Goal: Transaction & Acquisition: Purchase product/service

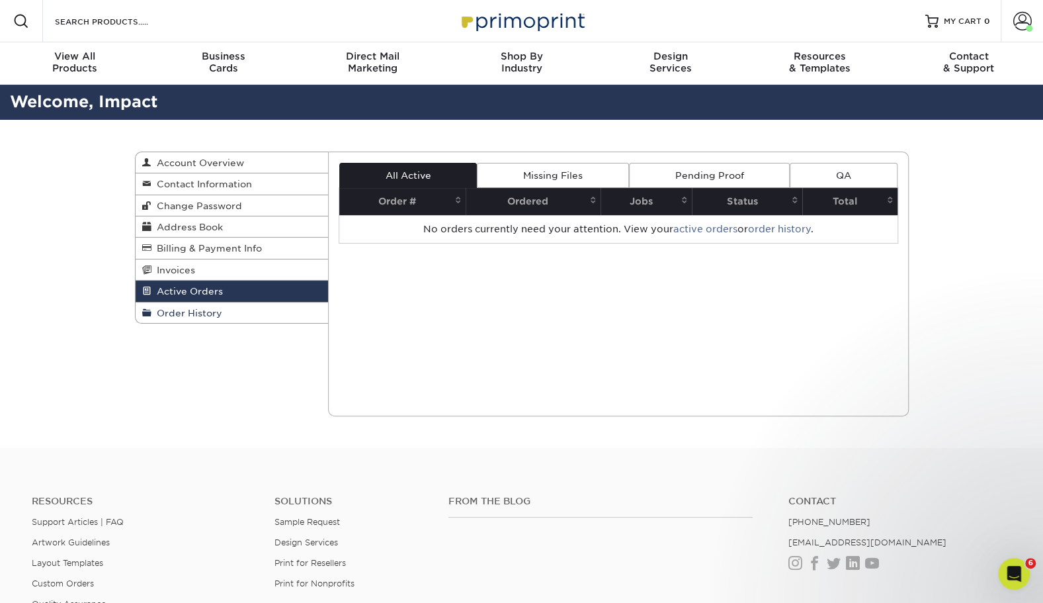
click at [269, 316] on link "Order History" at bounding box center [232, 312] width 193 height 21
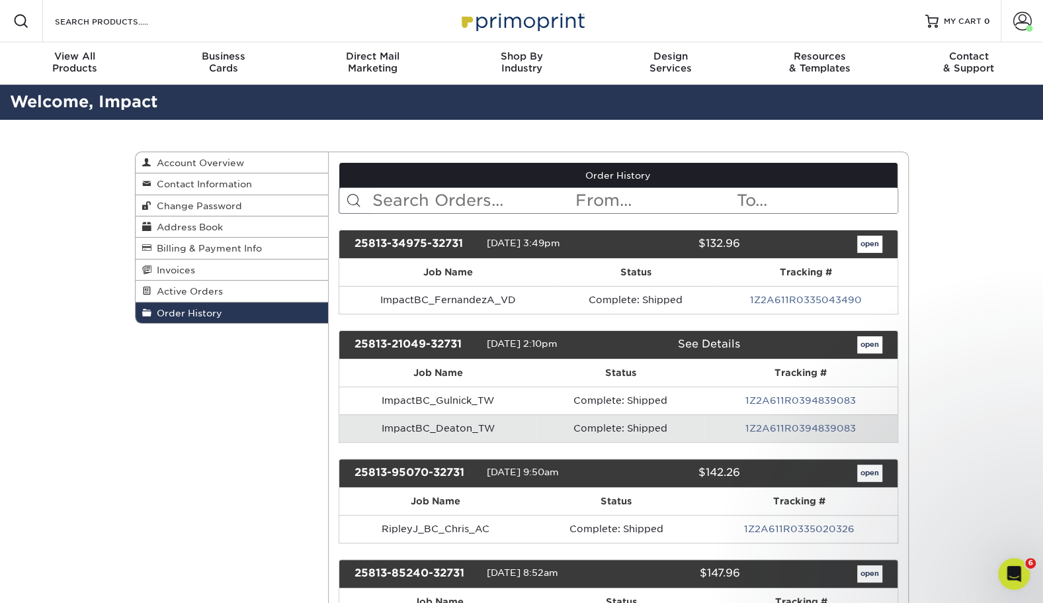
click at [480, 198] on input "text" at bounding box center [472, 200] width 203 height 25
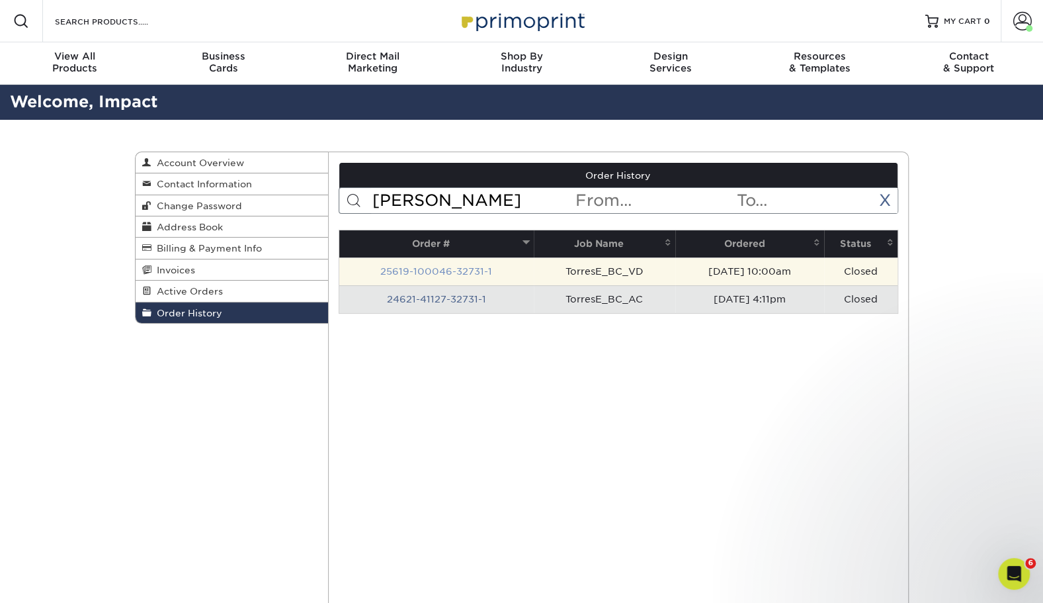
type input "torres"
click at [469, 270] on link "25619-100046-32731-1" at bounding box center [436, 271] width 112 height 11
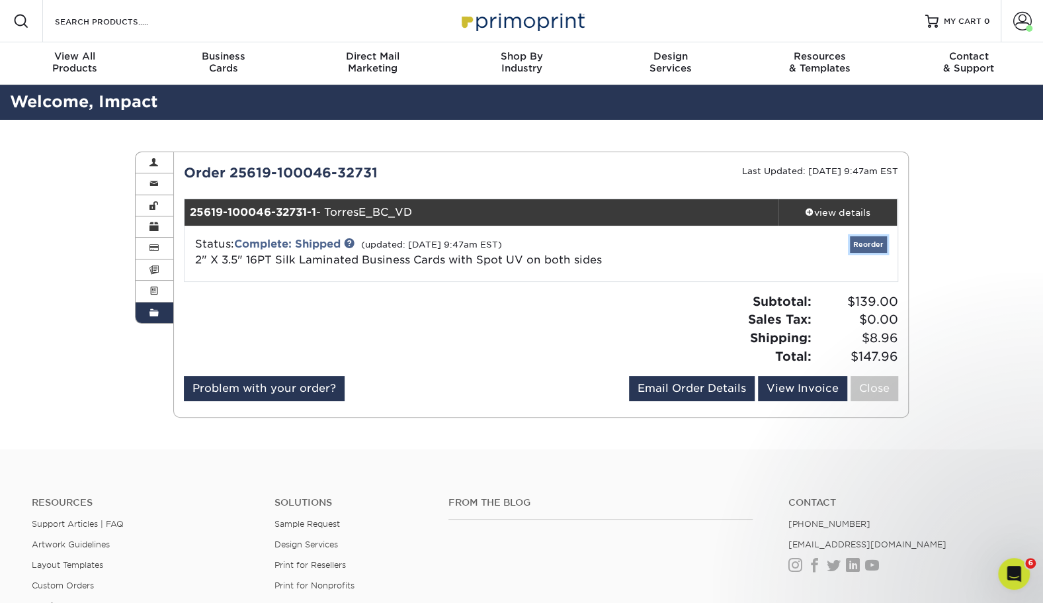
click at [868, 239] on link "Reorder" at bounding box center [868, 244] width 37 height 17
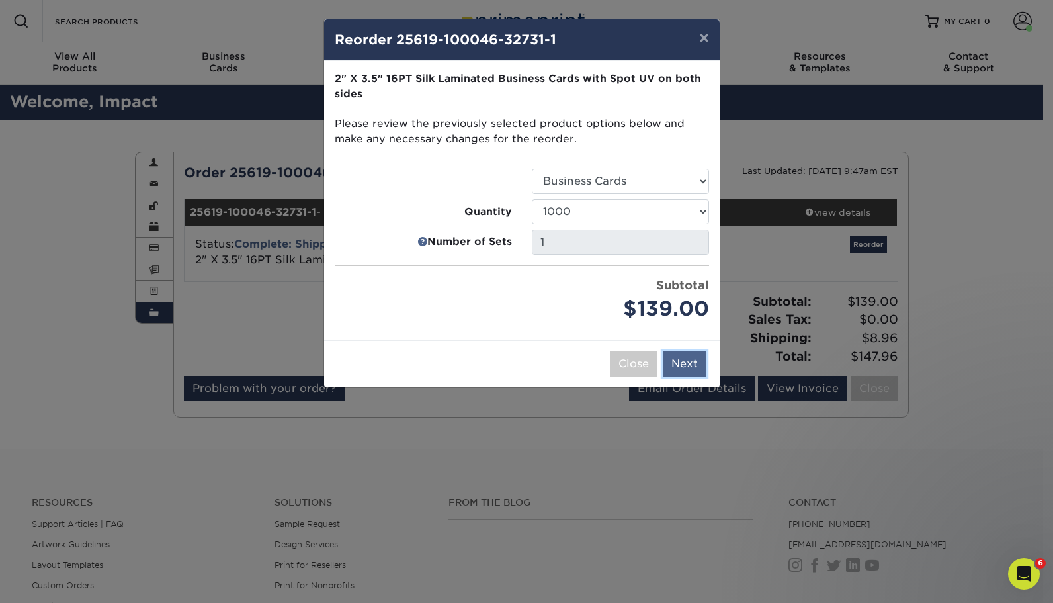
click at [671, 362] on button "Next" at bounding box center [685, 363] width 44 height 25
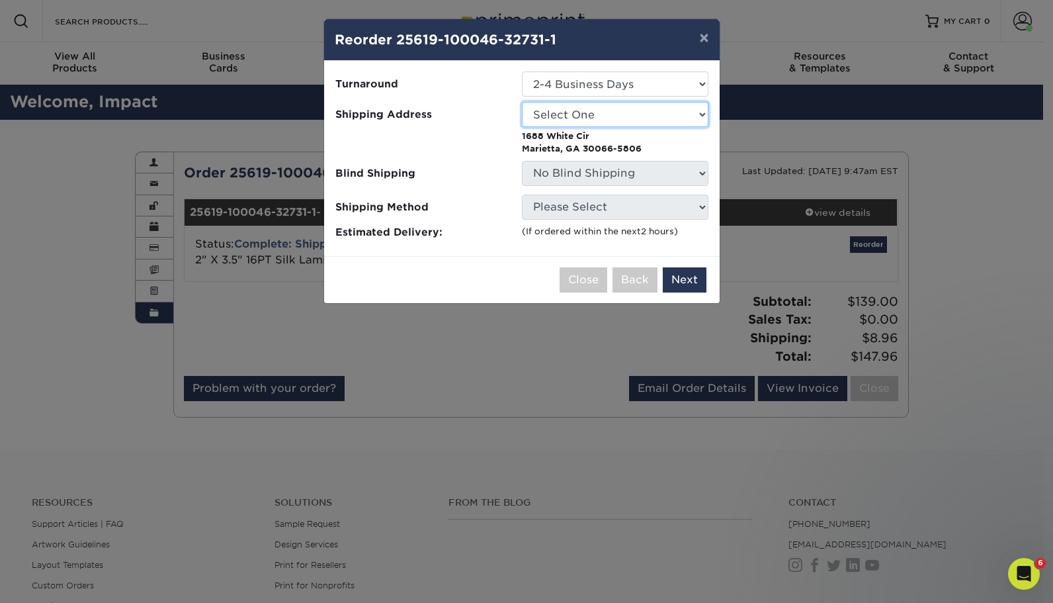
click at [680, 105] on select "Select One Andrew Hansen - Palm Spring, Suite 3 Abe Lumin" at bounding box center [615, 114] width 187 height 25
select select "270410"
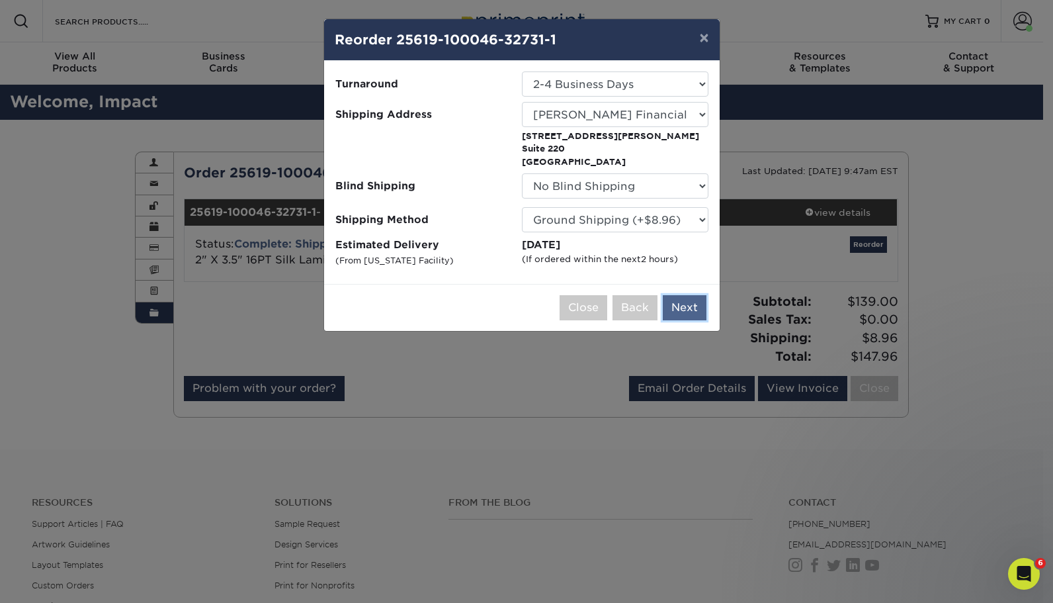
click at [690, 303] on button "Next" at bounding box center [685, 307] width 44 height 25
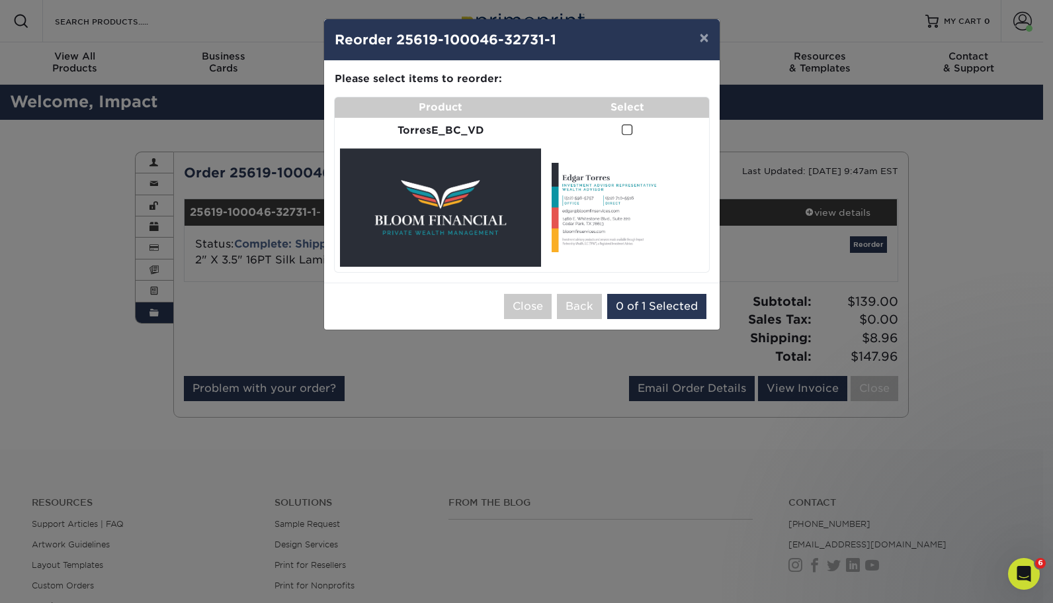
click at [624, 131] on span at bounding box center [627, 130] width 11 height 13
click at [0, 0] on input "checkbox" at bounding box center [0, 0] width 0 height 0
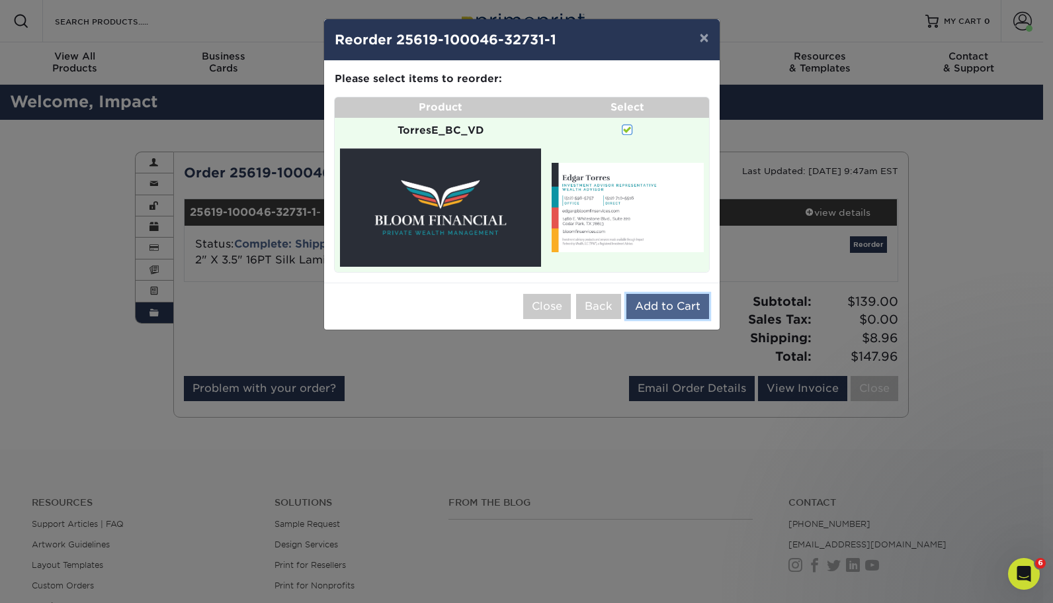
click at [653, 310] on button "Add to Cart" at bounding box center [667, 306] width 83 height 25
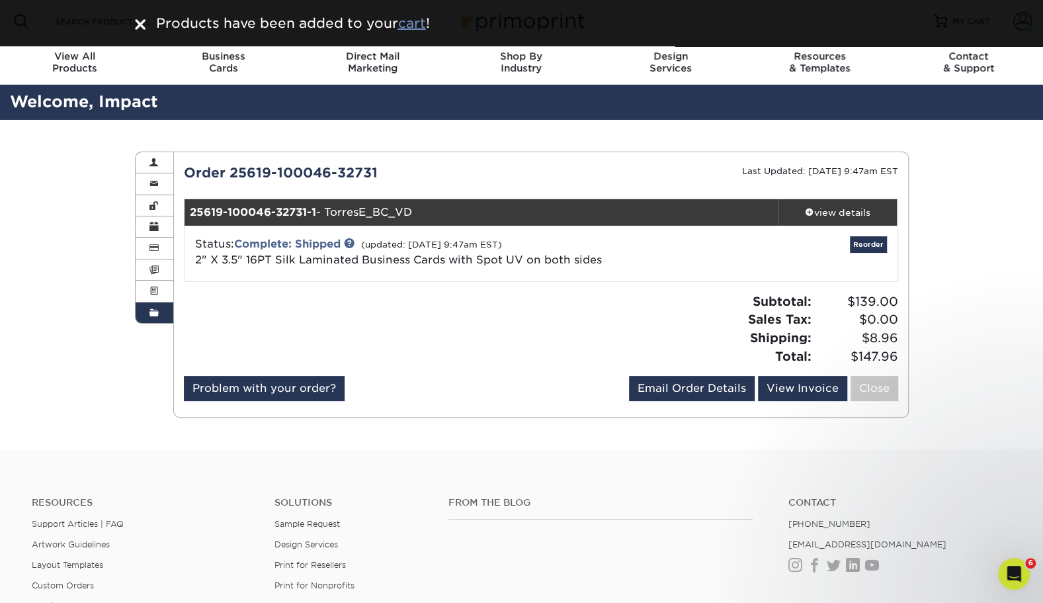
click at [418, 20] on u "cart" at bounding box center [412, 23] width 28 height 16
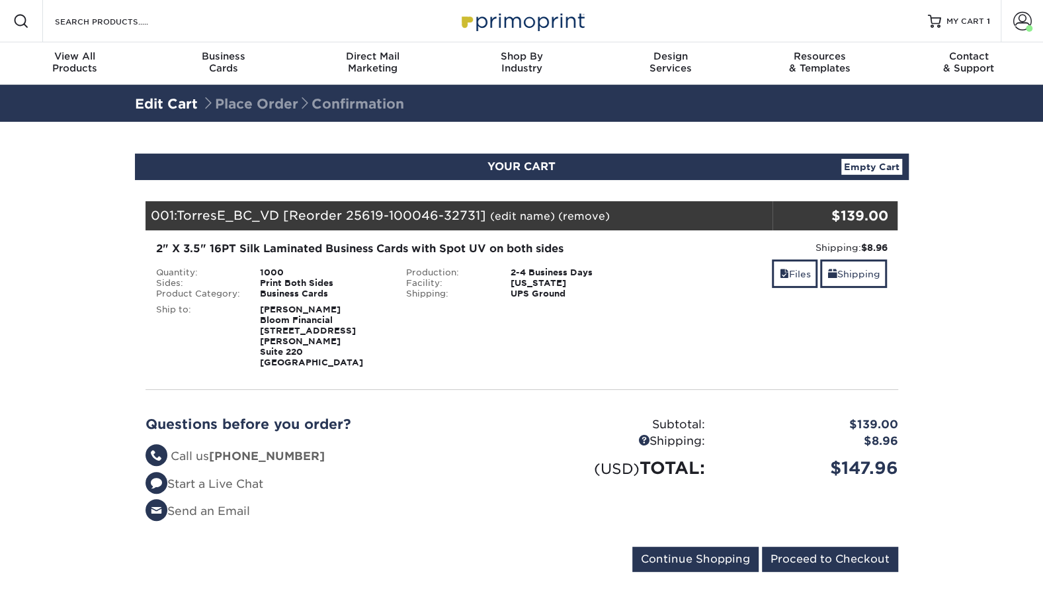
click at [505, 218] on link "(edit name)" at bounding box center [522, 216] width 65 height 13
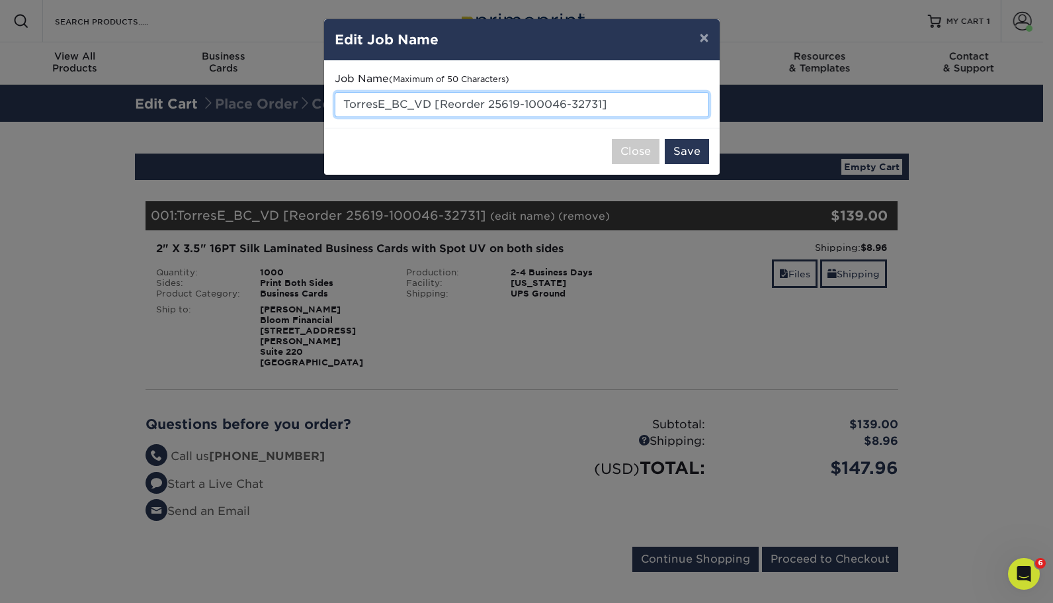
drag, startPoint x: 618, startPoint y: 108, endPoint x: 437, endPoint y: 104, distance: 181.3
click at [437, 104] on input "TorresE_BC_VD [Reorder 25619-100046-32731]" at bounding box center [522, 104] width 374 height 25
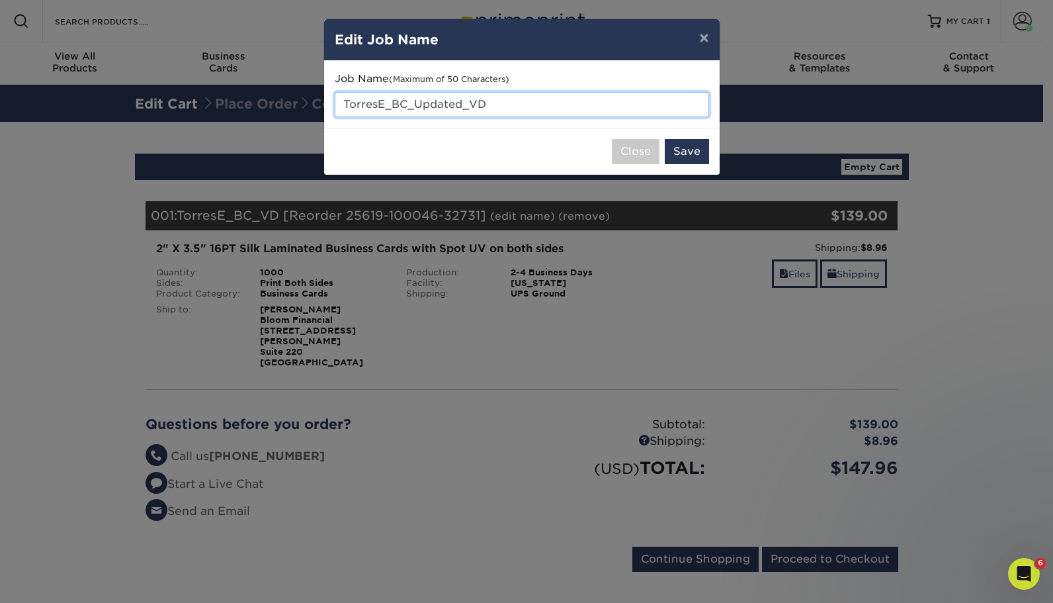
drag, startPoint x: 503, startPoint y: 101, endPoint x: 344, endPoint y: 100, distance: 158.7
click at [344, 100] on input "TorresE_BC_Updated_VD" at bounding box center [522, 104] width 374 height 25
type input "TorresE_BC_Updated_VD"
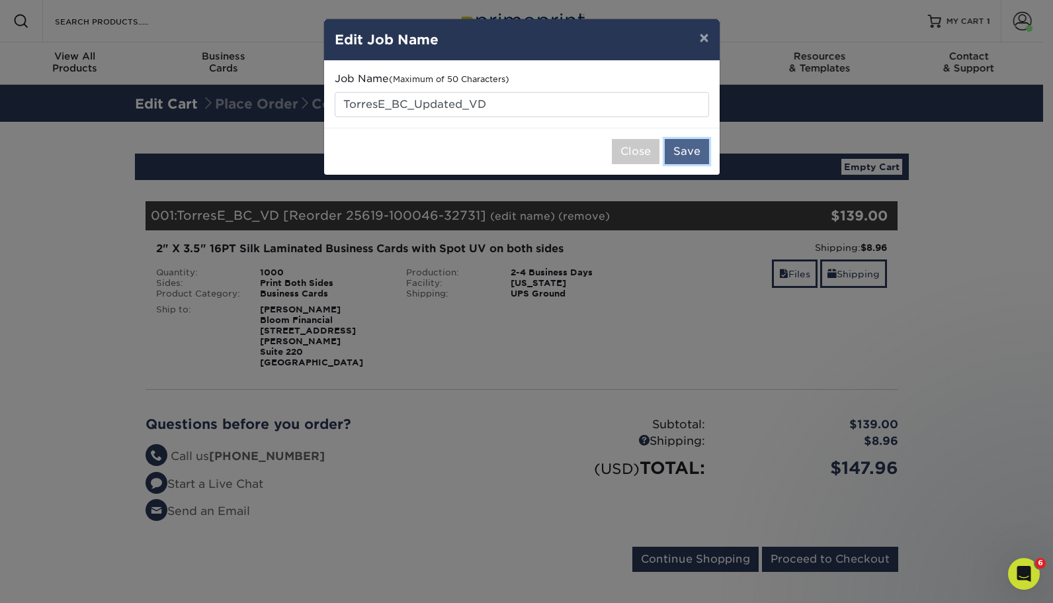
click at [683, 142] on button "Save" at bounding box center [687, 151] width 44 height 25
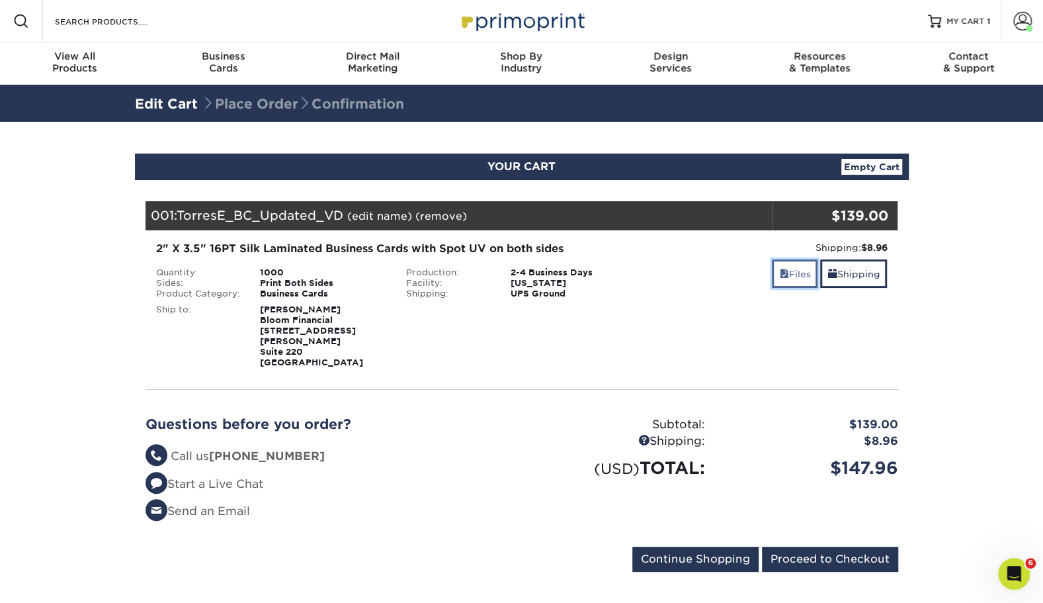
click at [802, 279] on link "Files" at bounding box center [795, 273] width 46 height 28
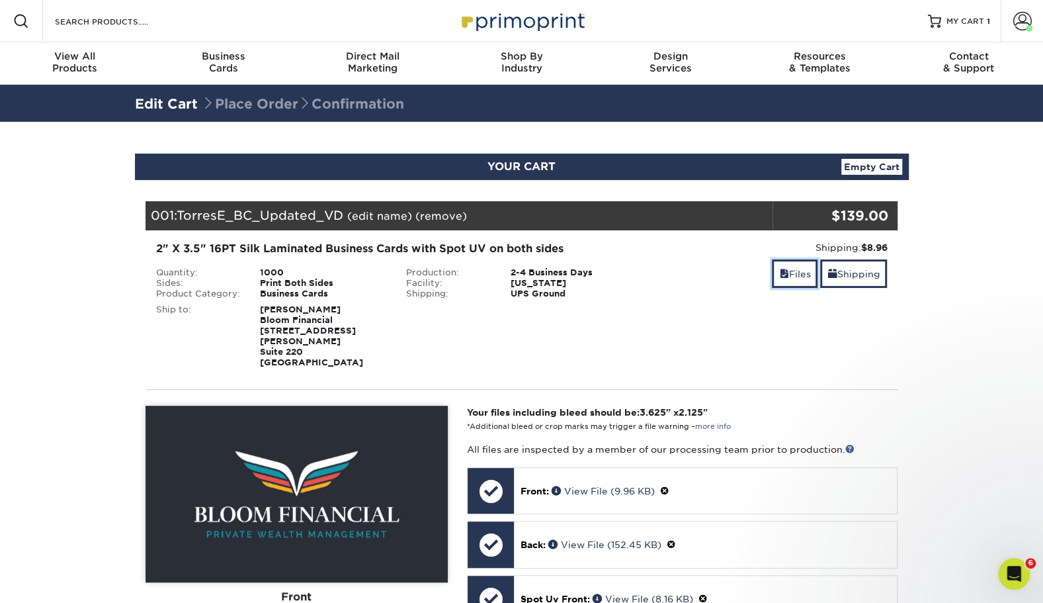
scroll to position [255, 0]
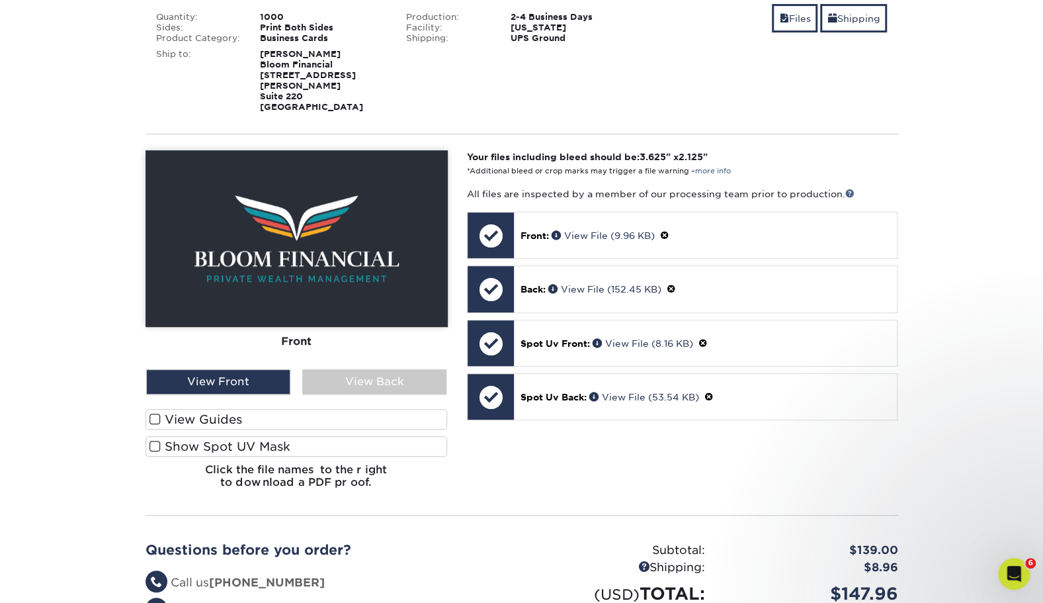
click at [342, 440] on label "Show Spot UV Mask" at bounding box center [297, 446] width 302 height 21
click at [0, 0] on input "Show Spot UV Mask" at bounding box center [0, 0] width 0 height 0
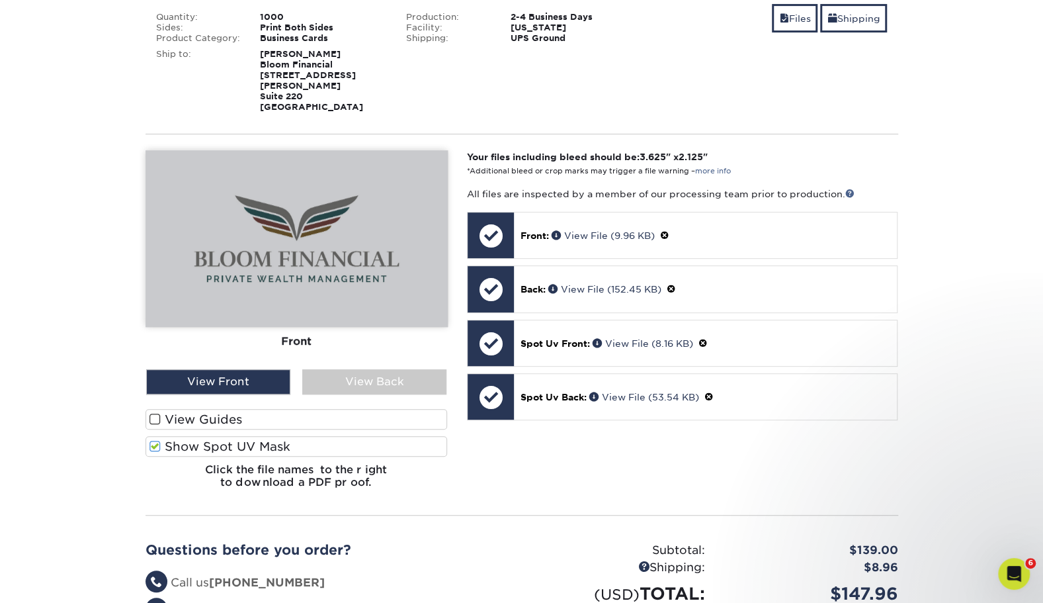
click at [294, 409] on label "View Guides" at bounding box center [297, 419] width 302 height 21
click at [0, 0] on input "View Guides" at bounding box center [0, 0] width 0 height 0
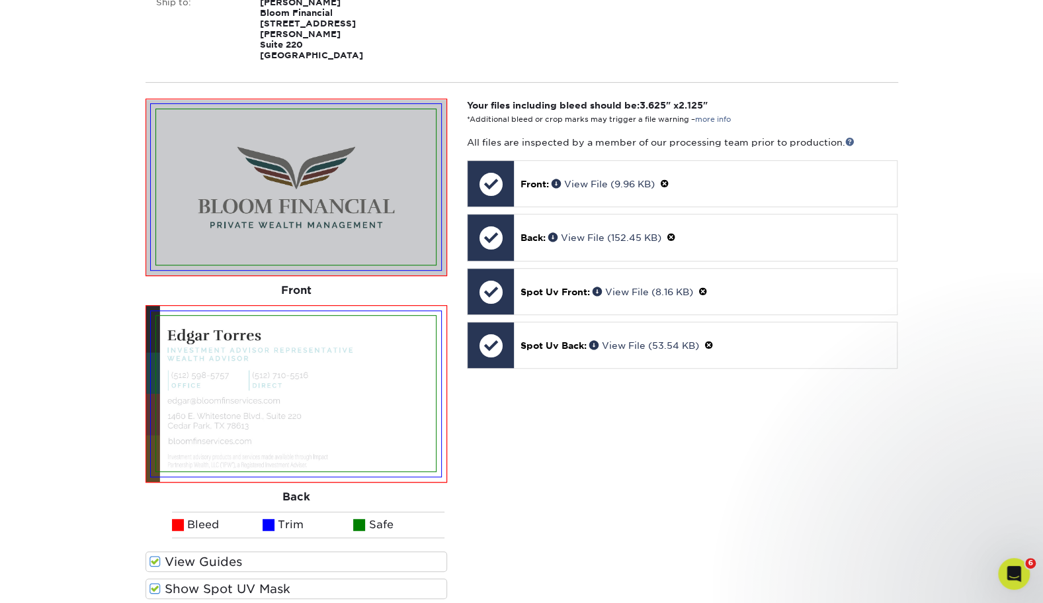
scroll to position [308, 0]
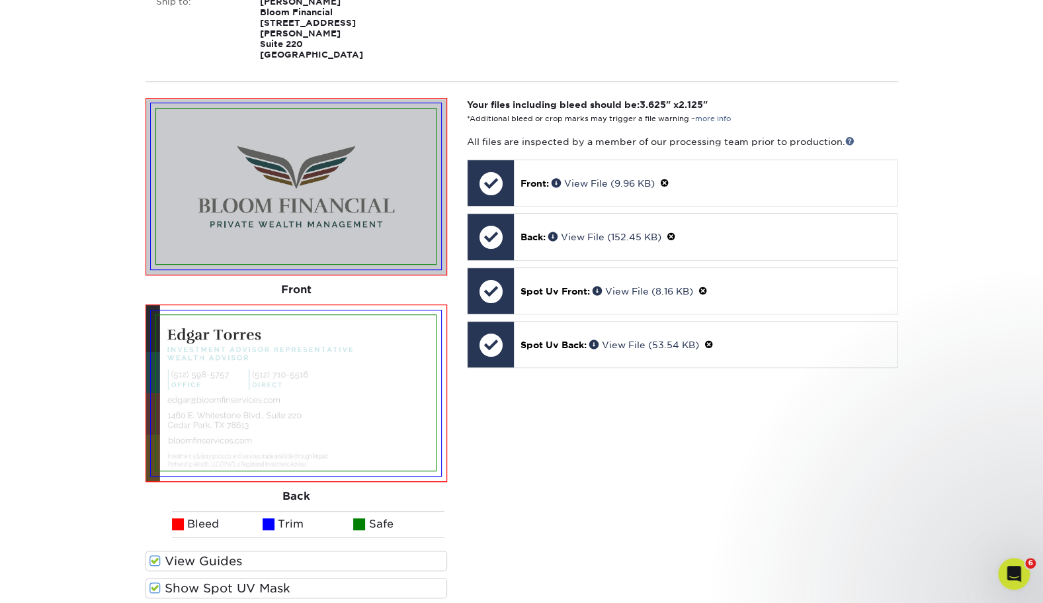
click at [228, 577] on label "Show Spot UV Mask" at bounding box center [297, 587] width 302 height 21
click at [0, 0] on input "Show Spot UV Mask" at bounding box center [0, 0] width 0 height 0
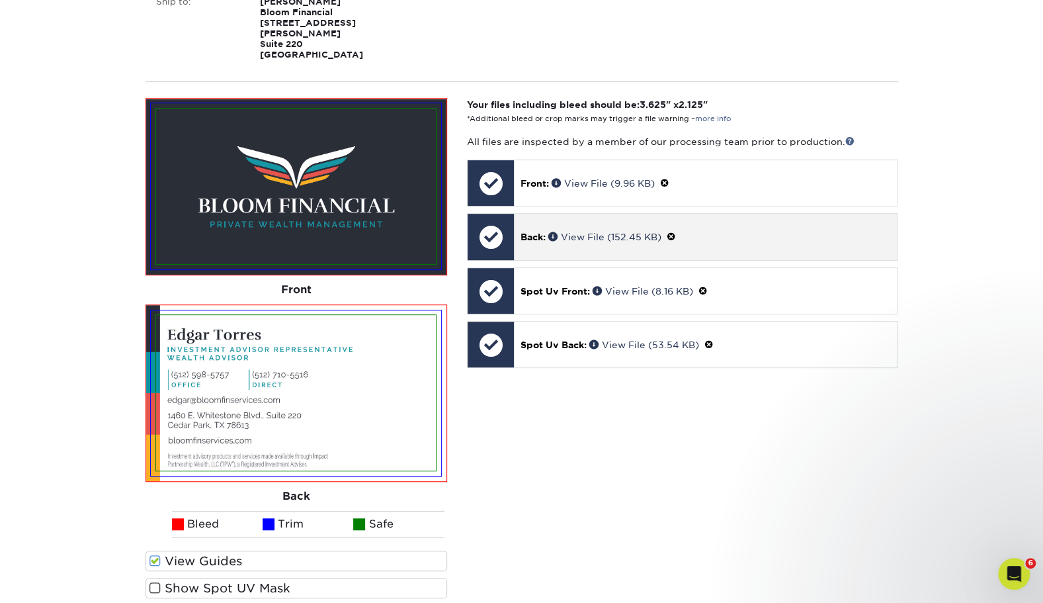
click at [676, 232] on span at bounding box center [671, 237] width 9 height 11
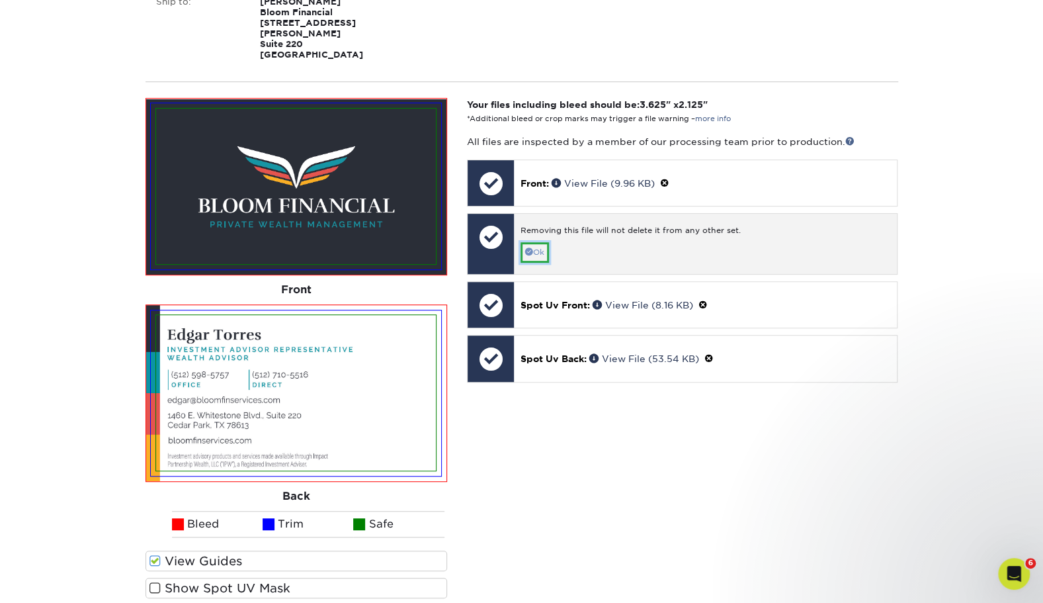
click at [545, 242] on link "Ok" at bounding box center [535, 252] width 28 height 21
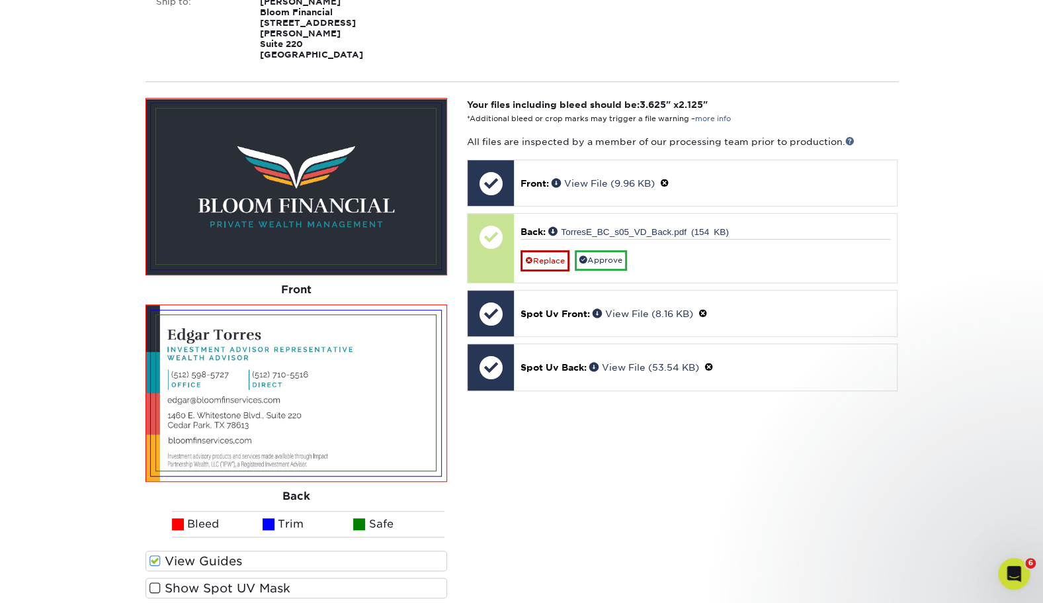
click at [255, 577] on label "Show Spot UV Mask" at bounding box center [297, 587] width 302 height 21
click at [0, 0] on input "Show Spot UV Mask" at bounding box center [0, 0] width 0 height 0
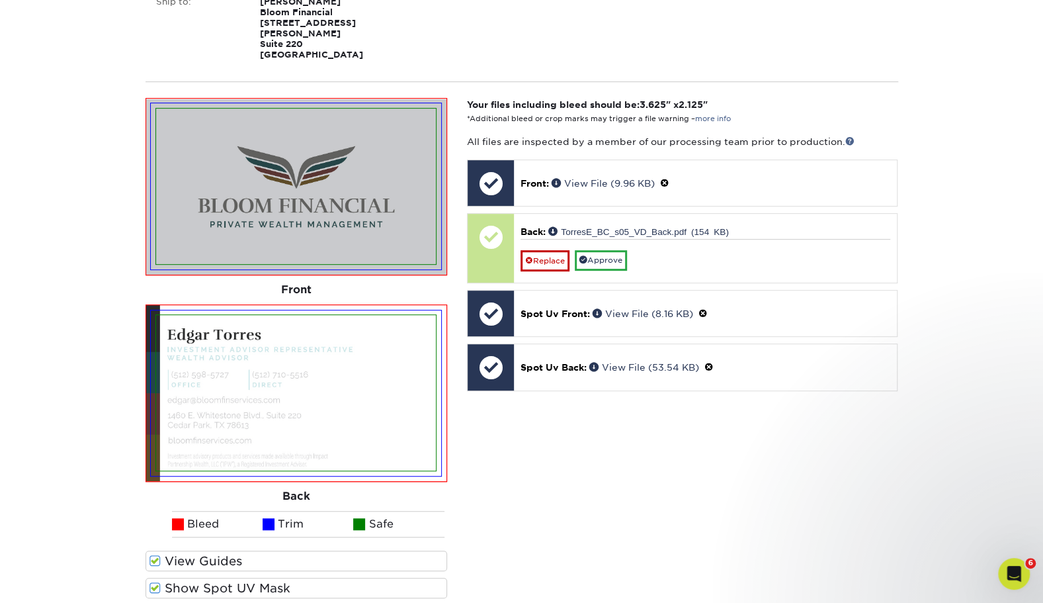
click at [255, 577] on label "Show Spot UV Mask" at bounding box center [297, 587] width 302 height 21
click at [0, 0] on input "Show Spot UV Mask" at bounding box center [0, 0] width 0 height 0
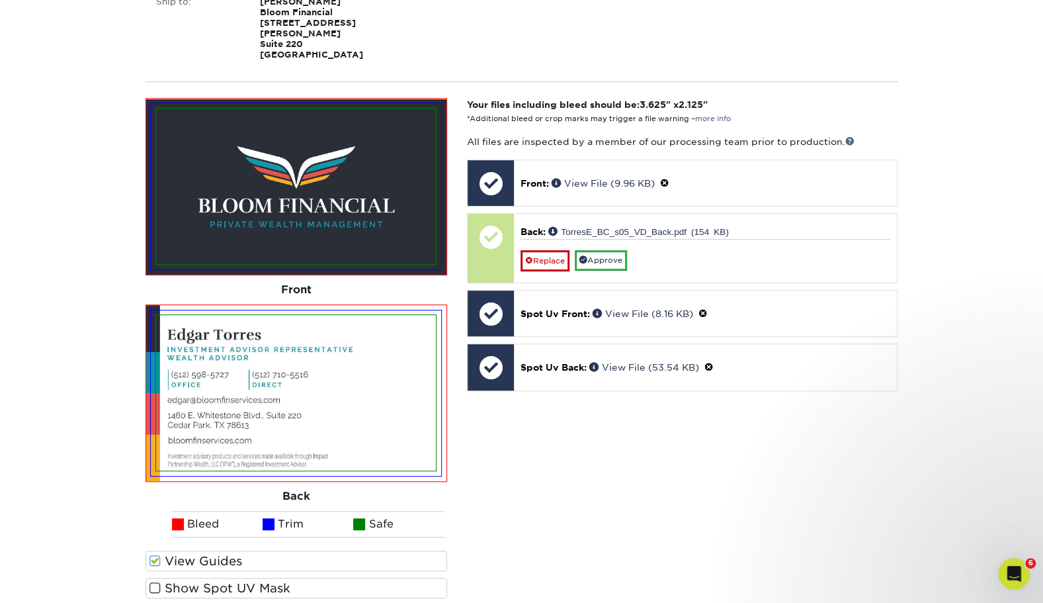
click at [255, 577] on label "Show Spot UV Mask" at bounding box center [297, 587] width 302 height 21
click at [0, 0] on input "Show Spot UV Mask" at bounding box center [0, 0] width 0 height 0
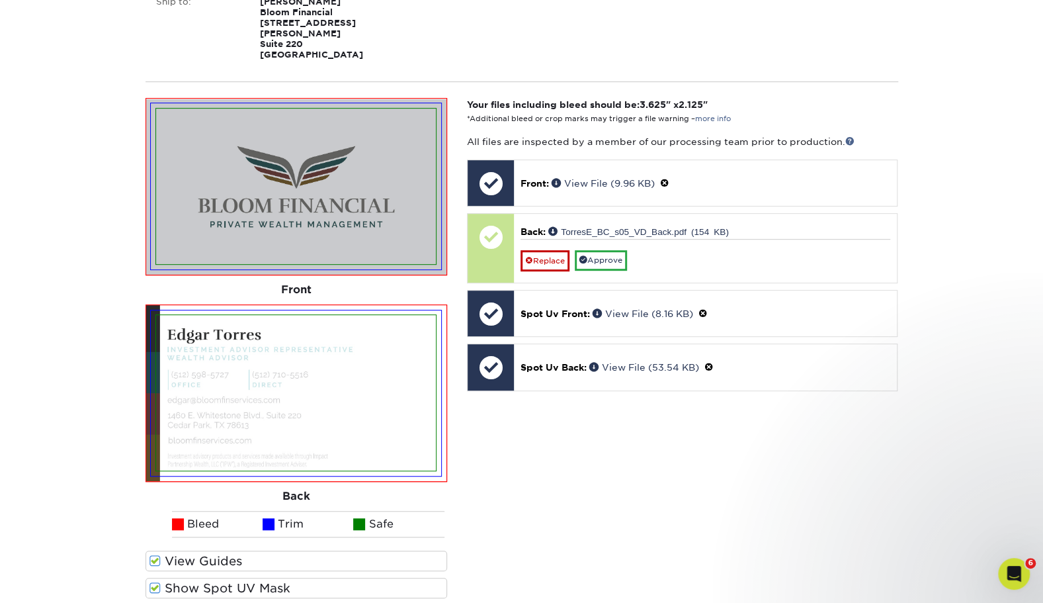
click at [255, 577] on label "Show Spot UV Mask" at bounding box center [297, 587] width 302 height 21
click at [0, 0] on input "Show Spot UV Mask" at bounding box center [0, 0] width 0 height 0
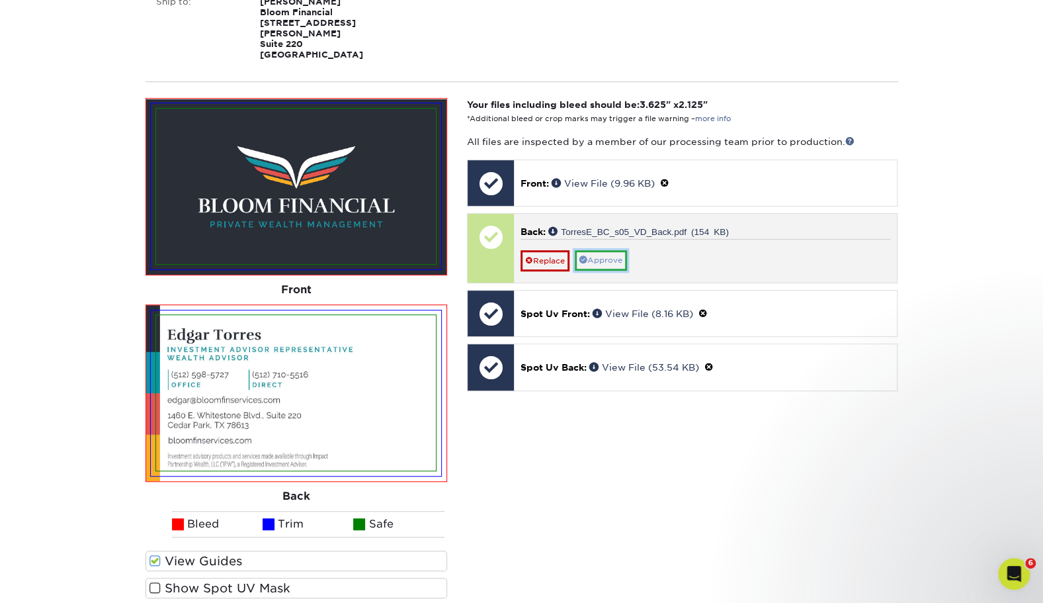
click at [608, 250] on link "Approve" at bounding box center [601, 260] width 52 height 21
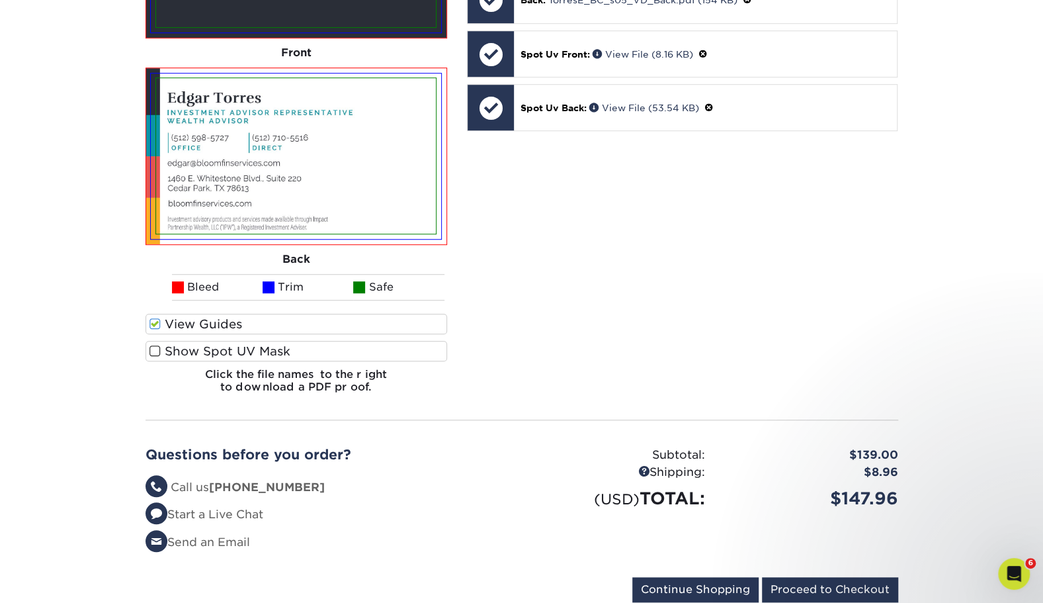
scroll to position [545, 0]
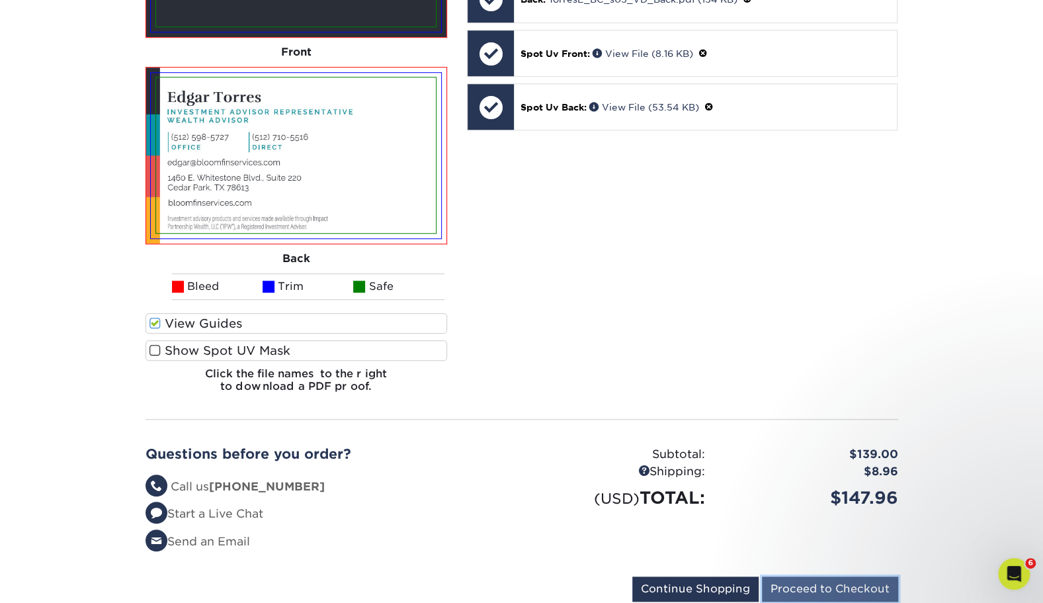
click at [816, 576] on input "Proceed to Checkout" at bounding box center [830, 588] width 136 height 25
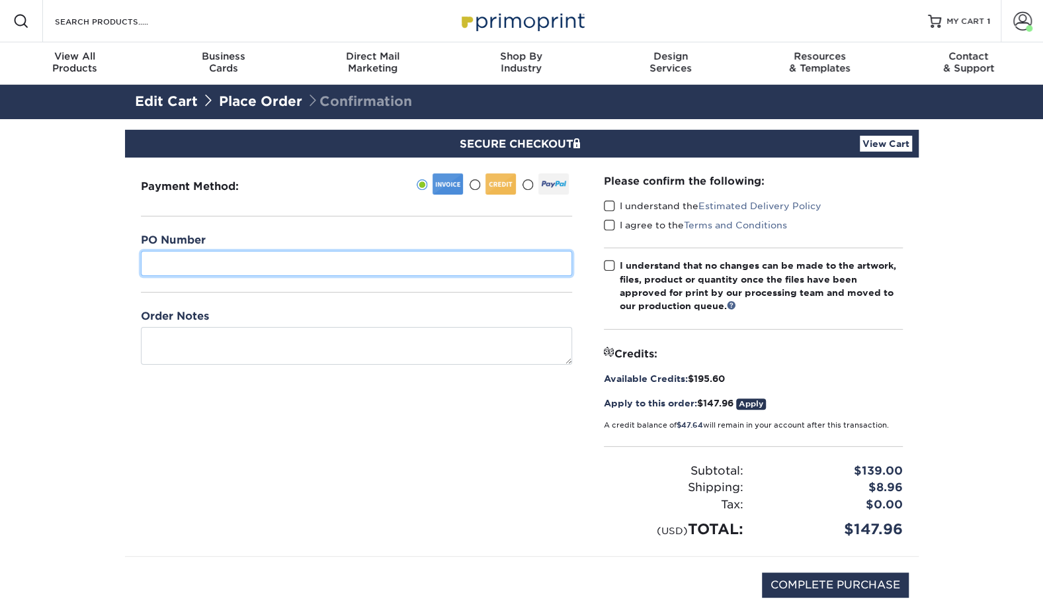
click at [372, 268] on input "text" at bounding box center [356, 263] width 431 height 25
paste input "TorresE_BC_Updated_VD"
type input "TorresE_BC_Updated_VD"
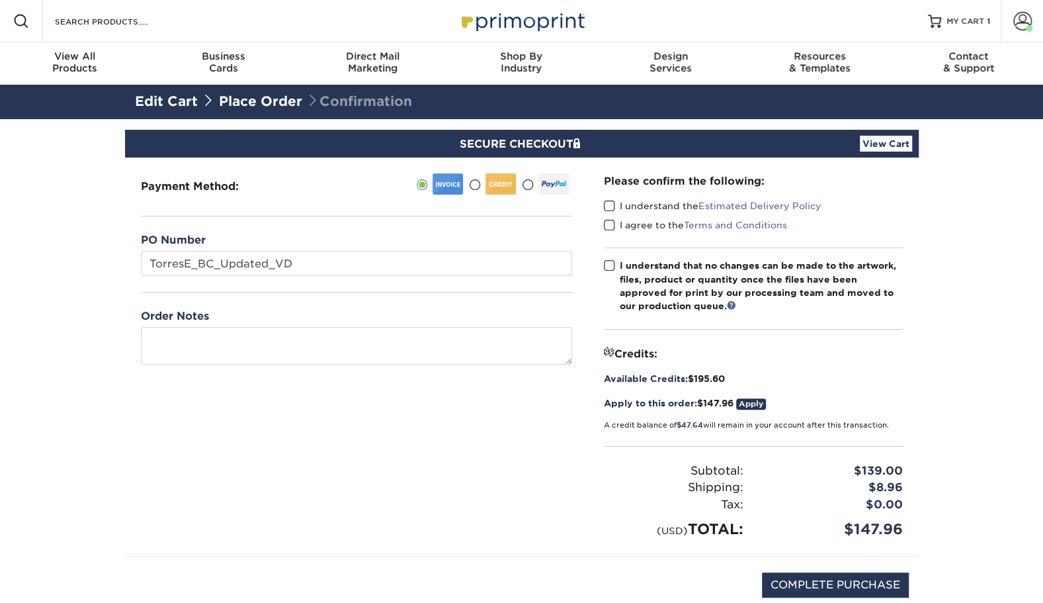
click at [371, 439] on div "Payment Method:" at bounding box center [356, 356] width 463 height 398
click at [617, 201] on label "I understand the Estimated Delivery Policy" at bounding box center [713, 205] width 218 height 13
click at [0, 0] on input "I understand the Estimated Delivery Policy" at bounding box center [0, 0] width 0 height 0
click at [610, 228] on span at bounding box center [609, 225] width 11 height 13
click at [0, 0] on input "I agree to the Terms and Conditions" at bounding box center [0, 0] width 0 height 0
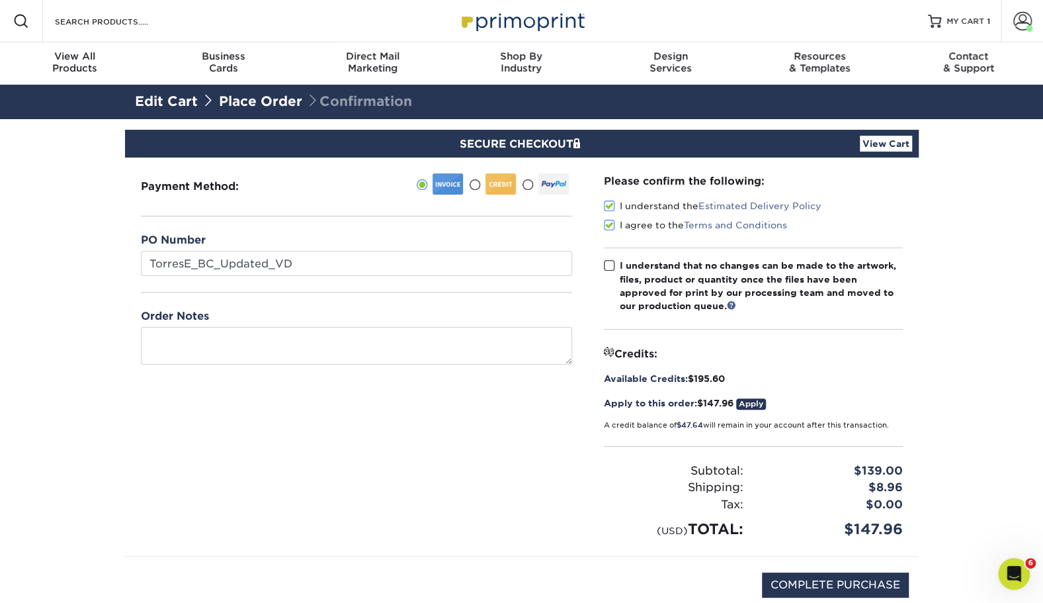
click at [609, 269] on span at bounding box center [609, 265] width 11 height 13
click at [0, 0] on input "I understand that no changes can be made to the artwork, files, product or quan…" at bounding box center [0, 0] width 0 height 0
click at [795, 579] on input "COMPLETE PURCHASE" at bounding box center [835, 584] width 147 height 25
type input "PROCESSING, PLEASE WAIT..."
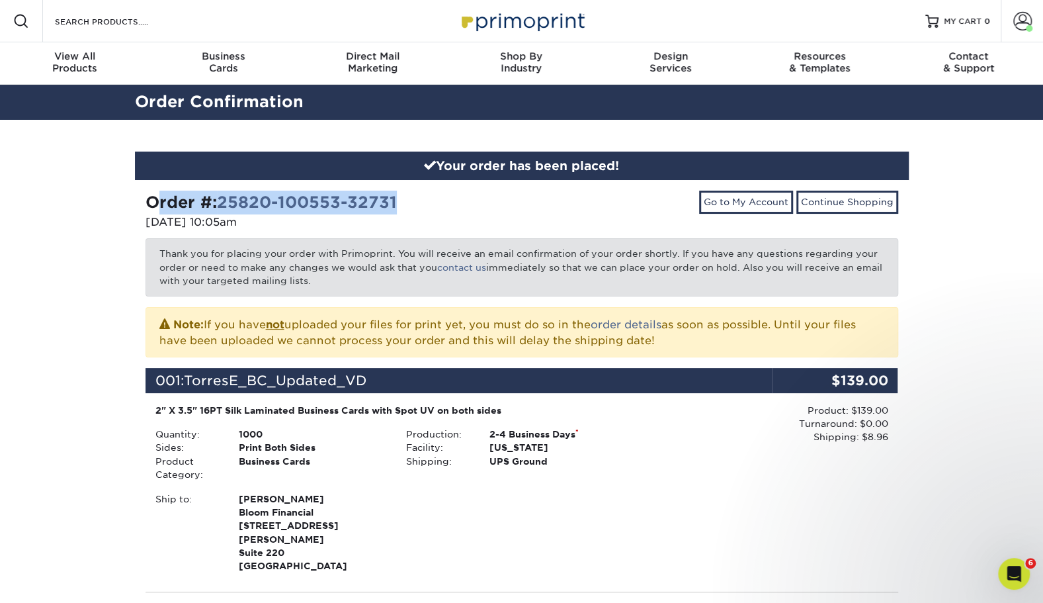
drag, startPoint x: 435, startPoint y: 195, endPoint x: 124, endPoint y: 203, distance: 311.6
click at [124, 203] on div "Your order has been placed! Order #: 25820-100553-32731 [DATE] 10:05am Go to My…" at bounding box center [521, 524] width 1043 height 808
copy strong "Order #: 25820-100553-32731"
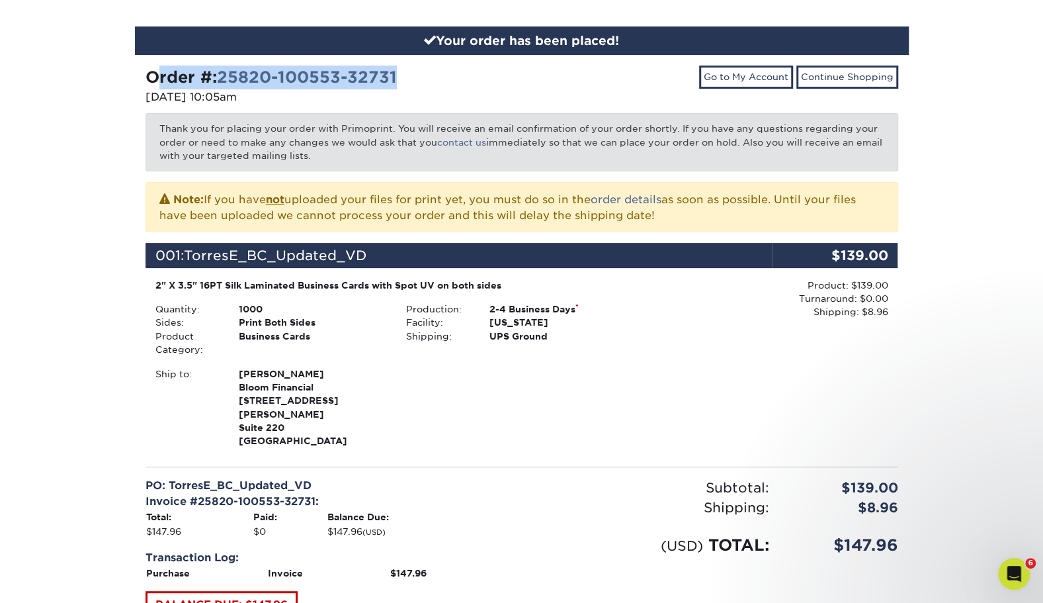
scroll to position [127, 0]
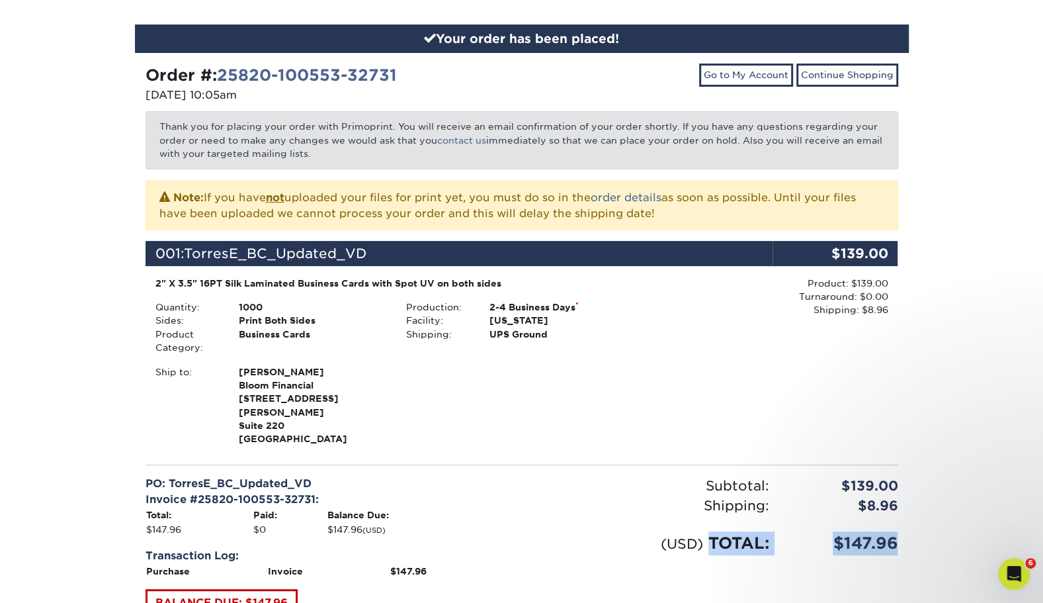
drag, startPoint x: 837, startPoint y: 520, endPoint x: 712, endPoint y: 530, distance: 126.1
click at [712, 530] on div "Your order has been placed! Order #: 25820-100553-32731 [DATE] 10:05am Go to My…" at bounding box center [521, 397] width 1043 height 808
copy div "TOTAL: $147.96"
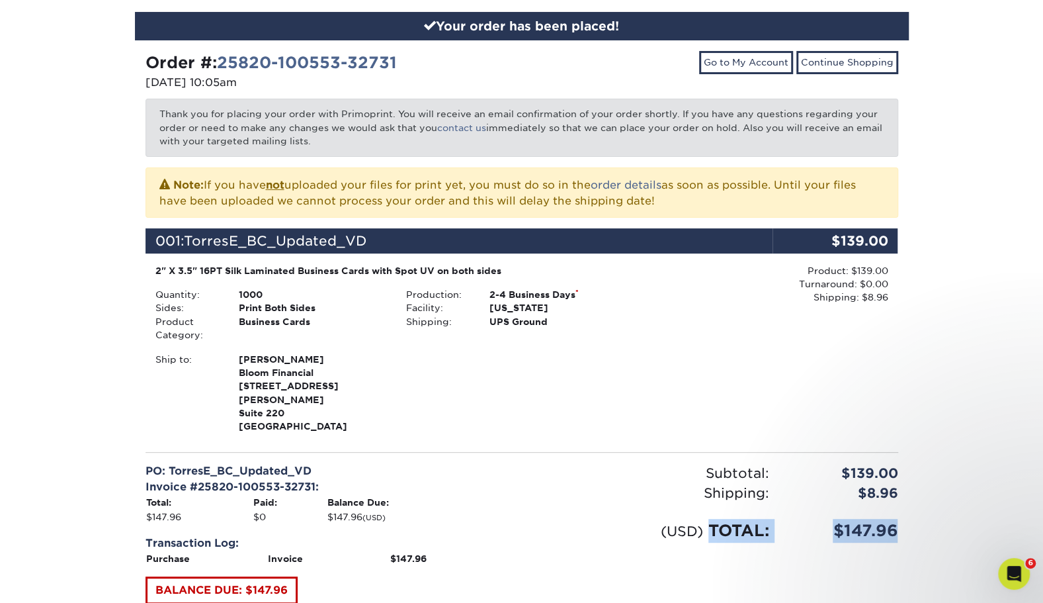
scroll to position [138, 0]
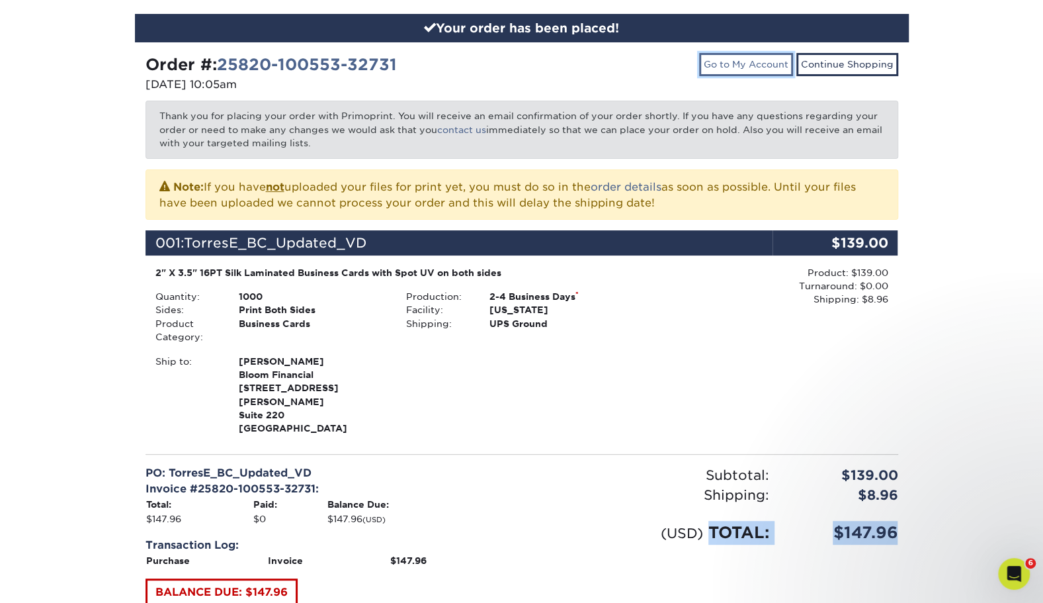
click at [739, 74] on link "Go to My Account" at bounding box center [746, 64] width 94 height 22
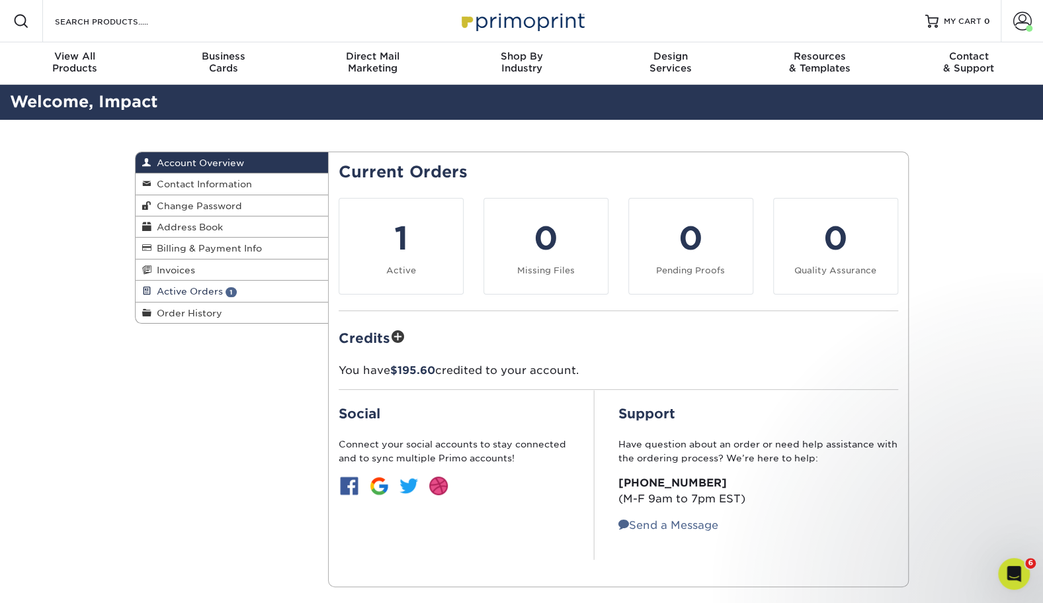
click at [230, 290] on span "1" at bounding box center [231, 292] width 11 height 10
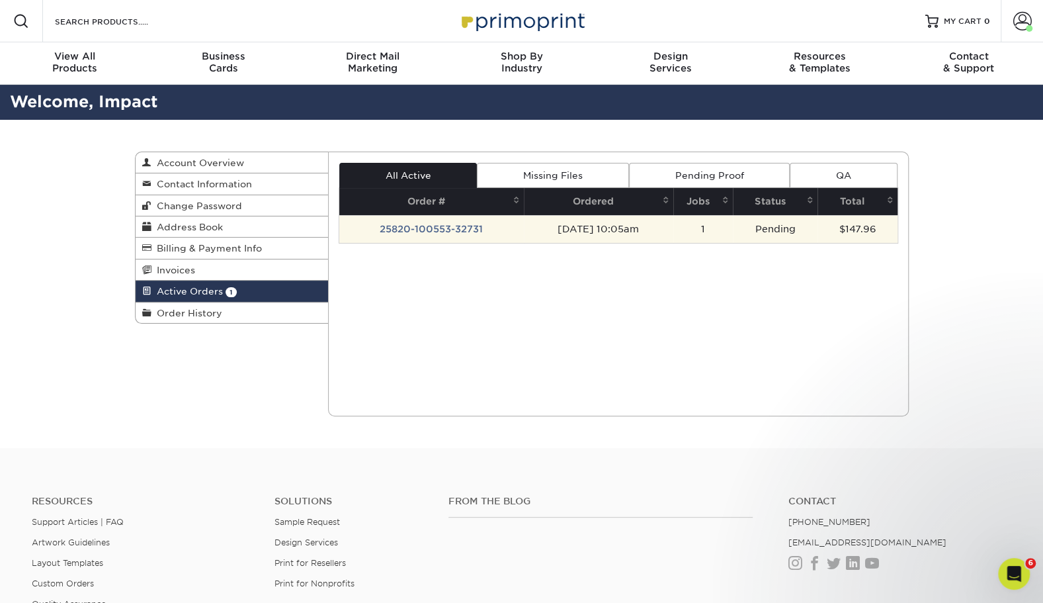
click at [447, 222] on td "25820-100553-32731" at bounding box center [431, 229] width 185 height 28
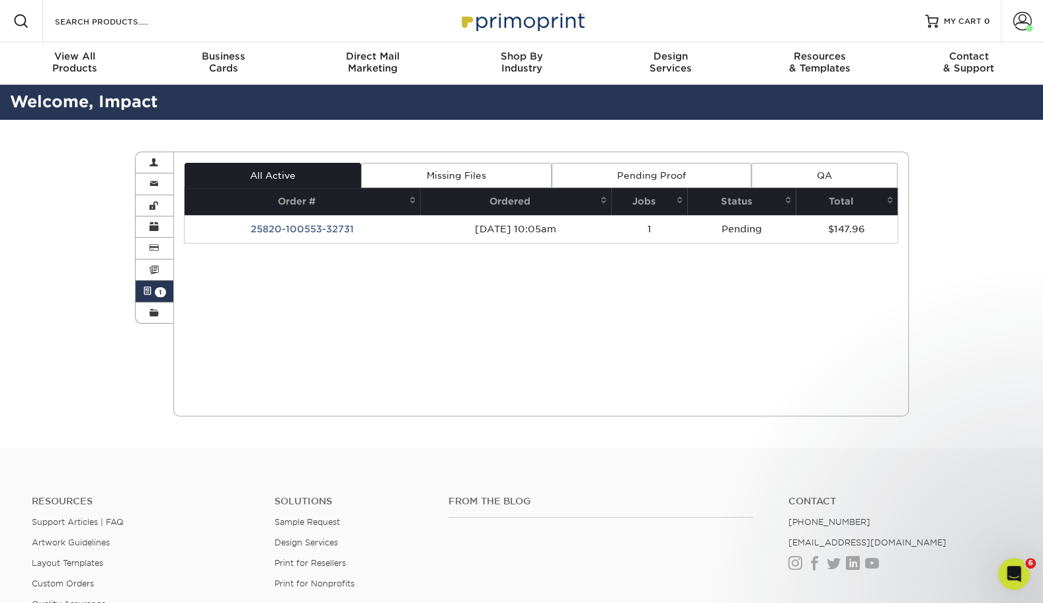
scroll to position [35, 0]
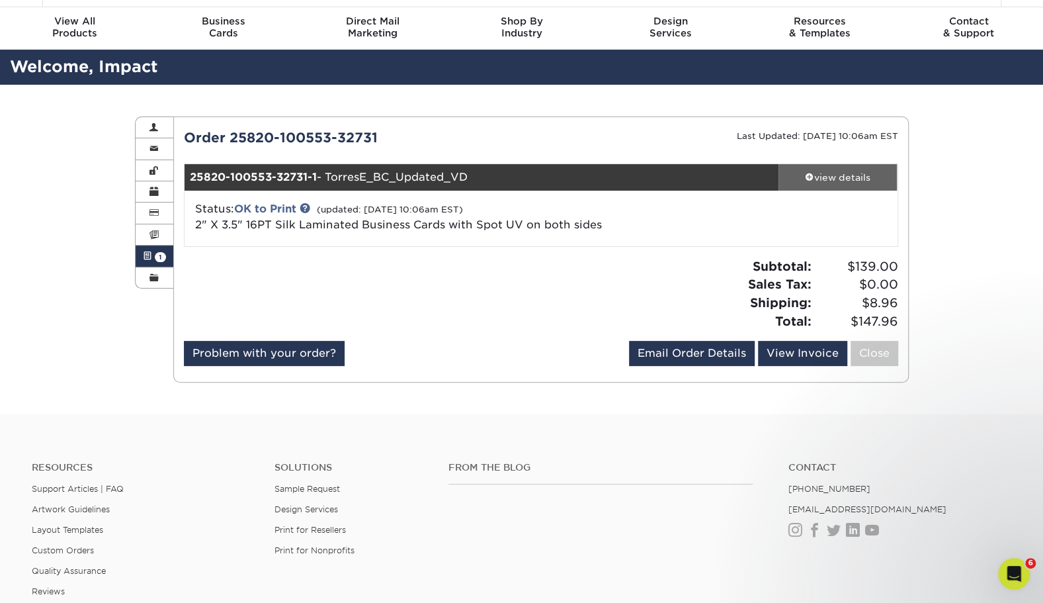
click at [842, 173] on div "view details" at bounding box center [838, 177] width 119 height 13
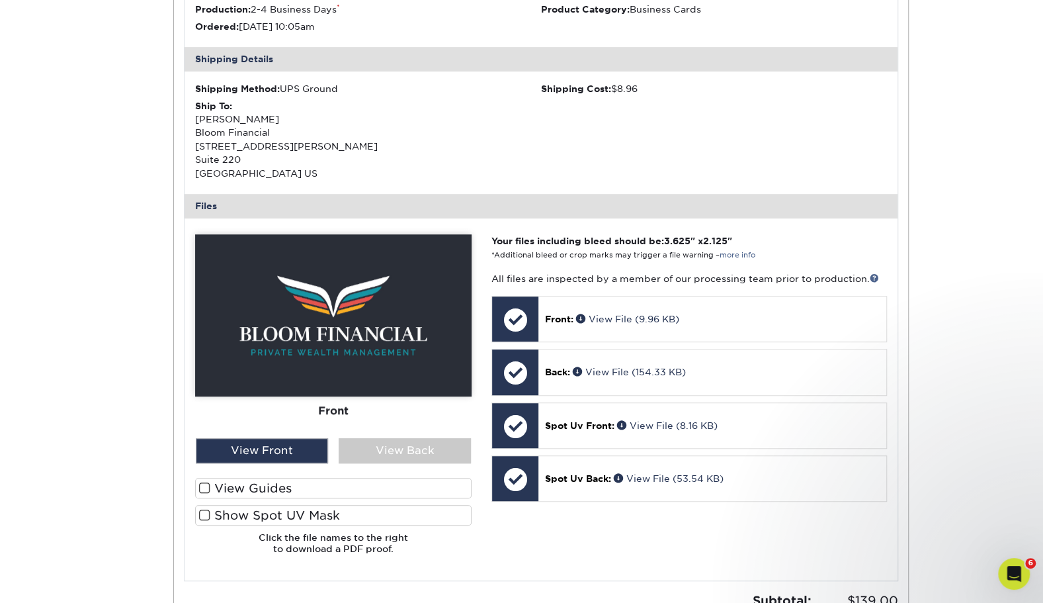
scroll to position [366, 0]
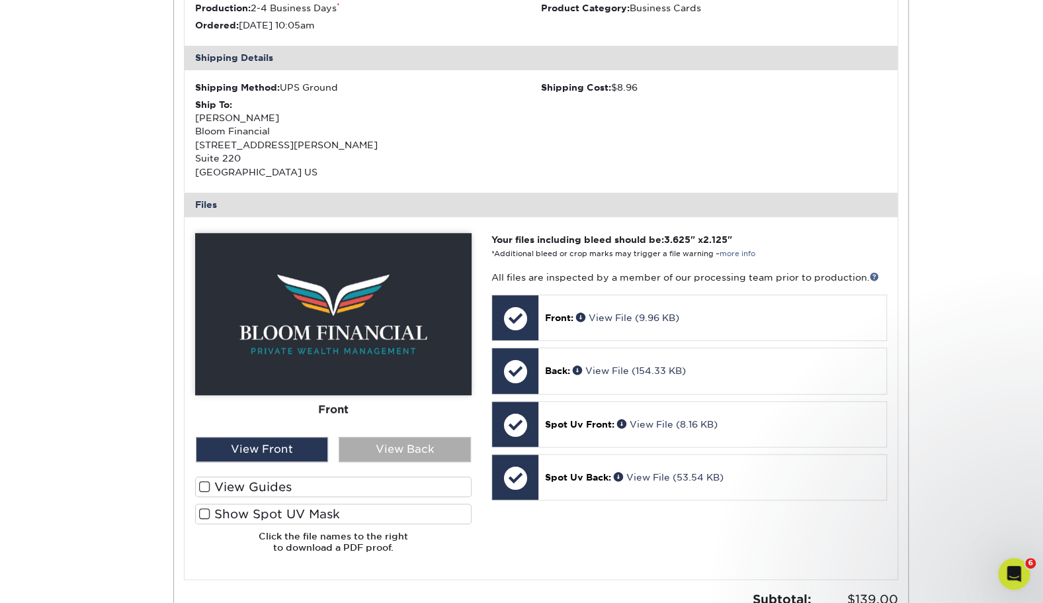
click at [386, 447] on div "View Back" at bounding box center [405, 449] width 132 height 25
